Goal: Ask a question

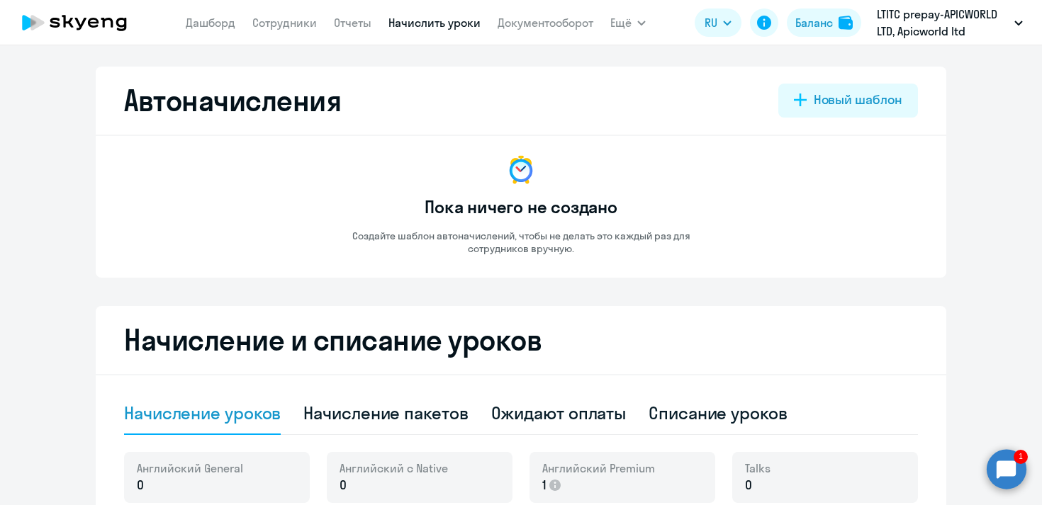
select select "10"
click at [1015, 462] on circle at bounding box center [1007, 469] width 40 height 40
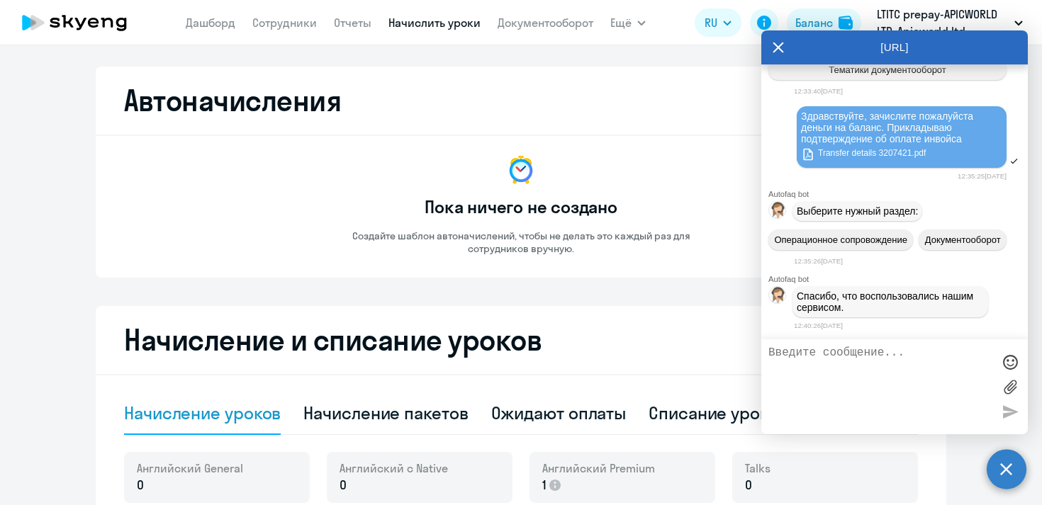
scroll to position [39071, 0]
click at [773, 50] on icon at bounding box center [778, 47] width 11 height 11
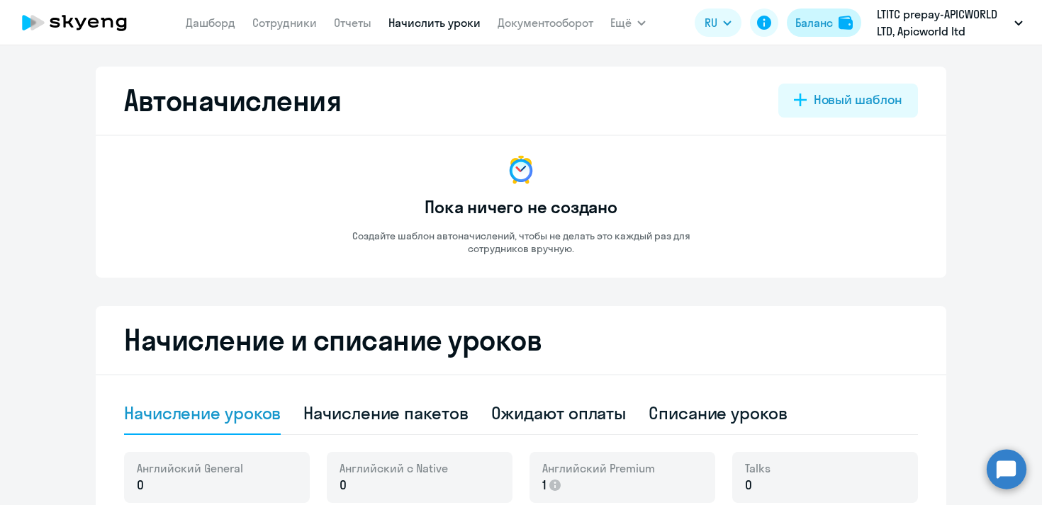
click at [813, 26] on div "Баланс" at bounding box center [814, 22] width 38 height 17
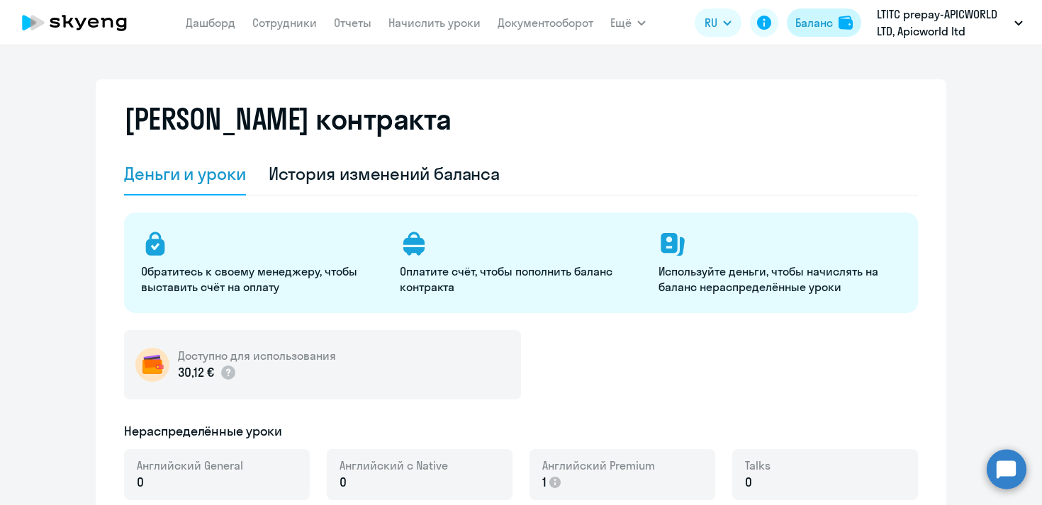
select select "english_adult_not_native_speaker"
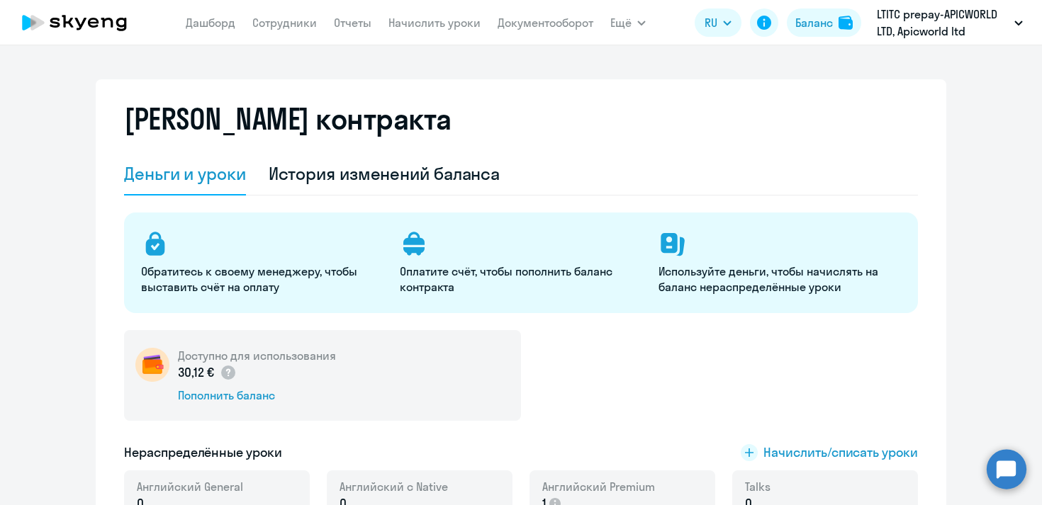
click at [1008, 473] on circle at bounding box center [1007, 469] width 40 height 40
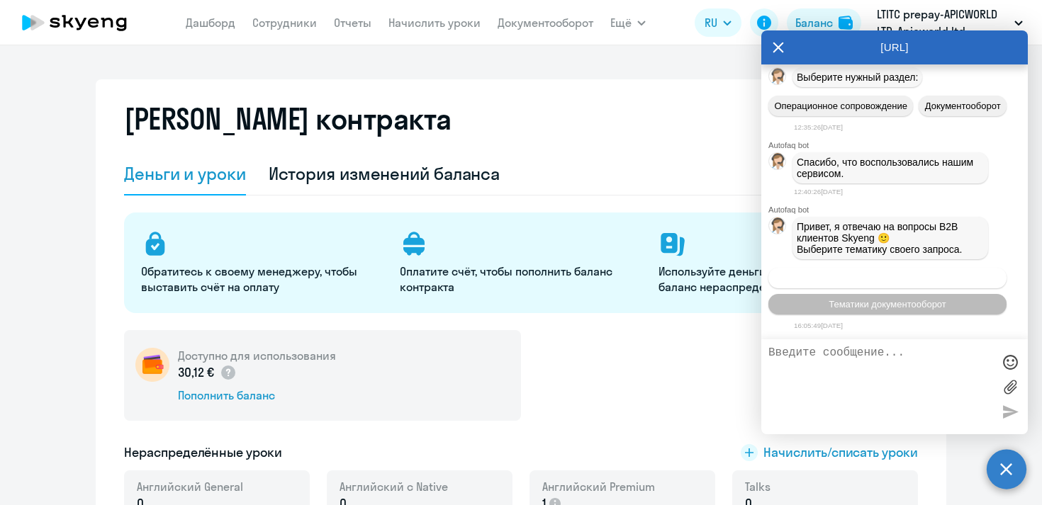
click at [865, 275] on span "Операционное сопровождение" at bounding box center [887, 278] width 133 height 11
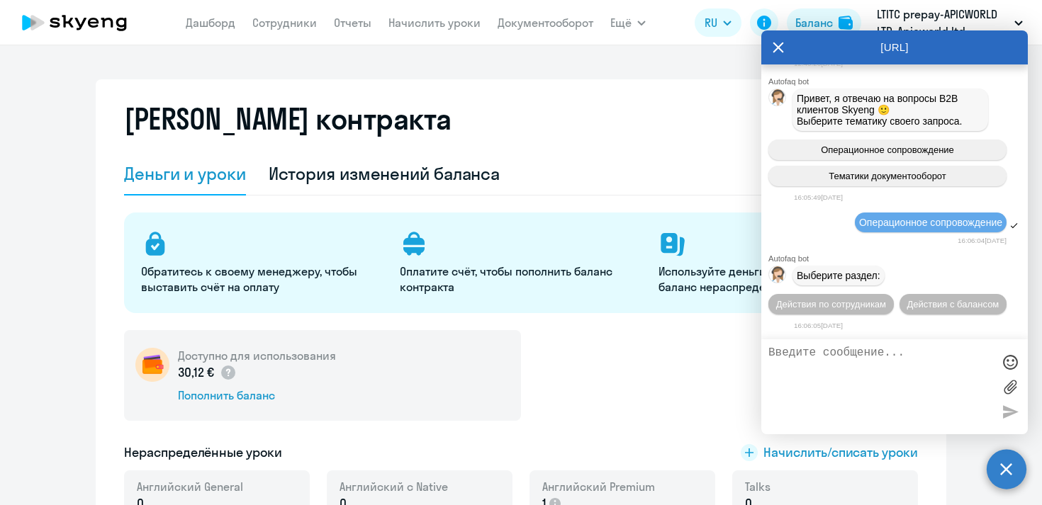
scroll to position [39344, 0]
click at [923, 305] on span "Действия с балансом" at bounding box center [953, 304] width 92 height 11
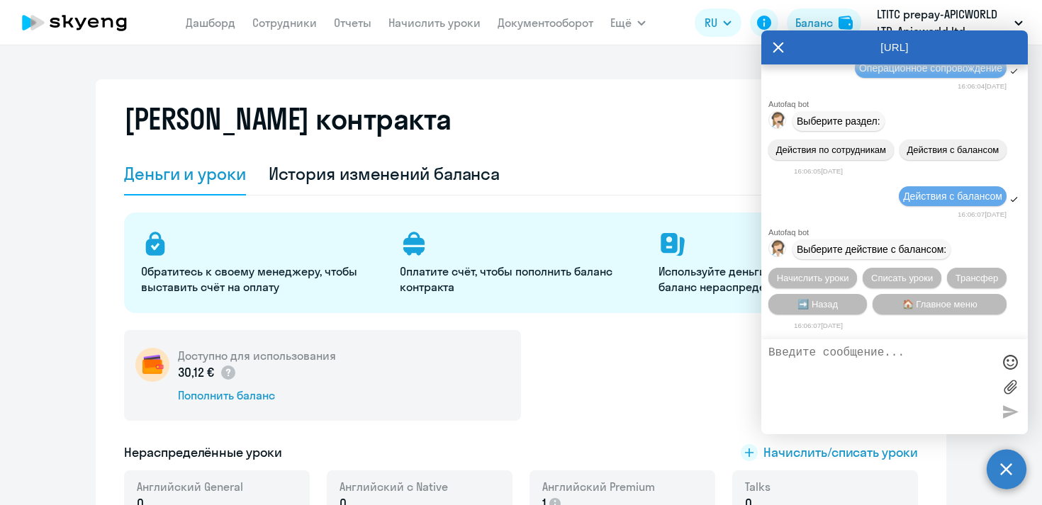
scroll to position [39504, 0]
click at [931, 304] on span "🏠 Главное меню" at bounding box center [939, 304] width 75 height 11
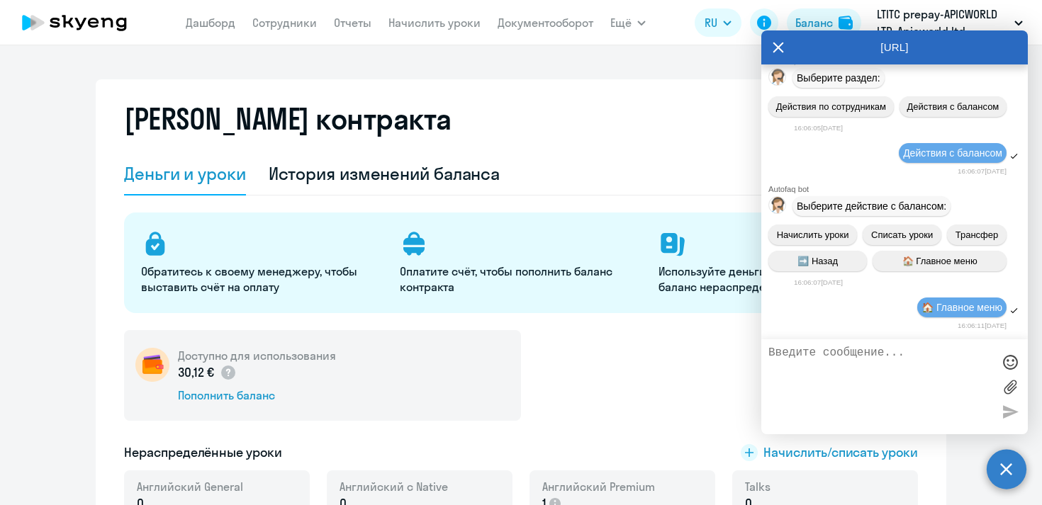
scroll to position [39638, 0]
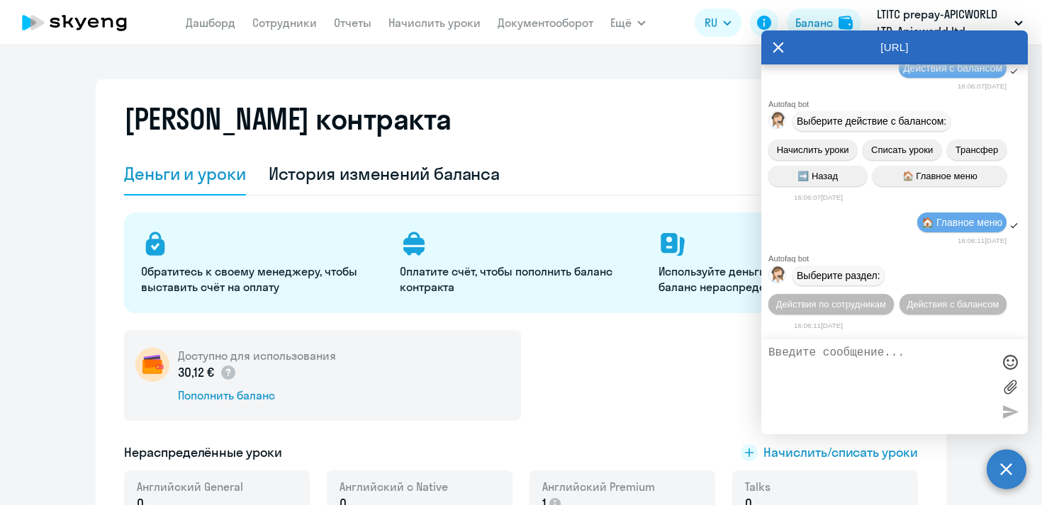
click at [866, 358] on textarea at bounding box center [880, 387] width 224 height 81
type textarea "P"
type textarea "Здравствуйте, проверьте пожалуйста поступление на счет"
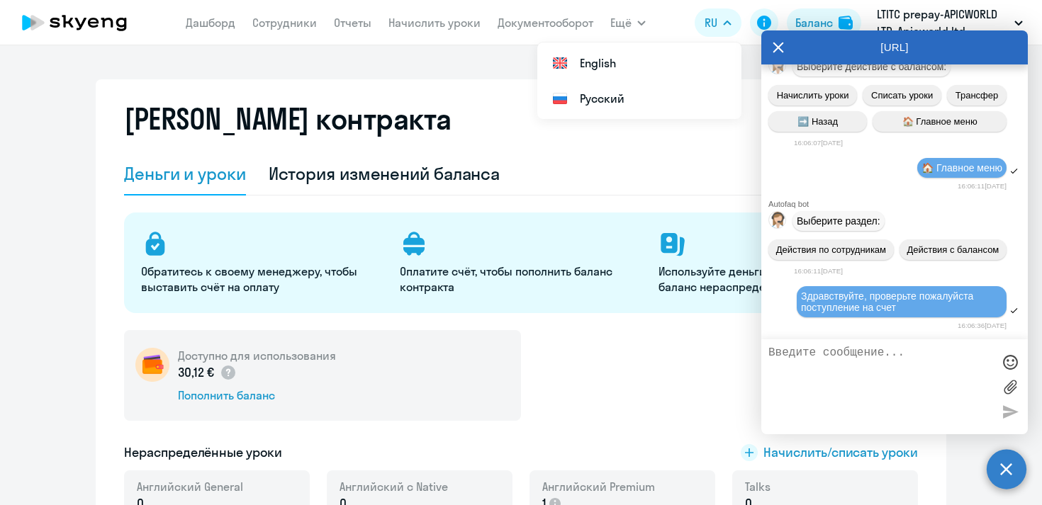
scroll to position [39813, 0]
